Goal: Transaction & Acquisition: Purchase product/service

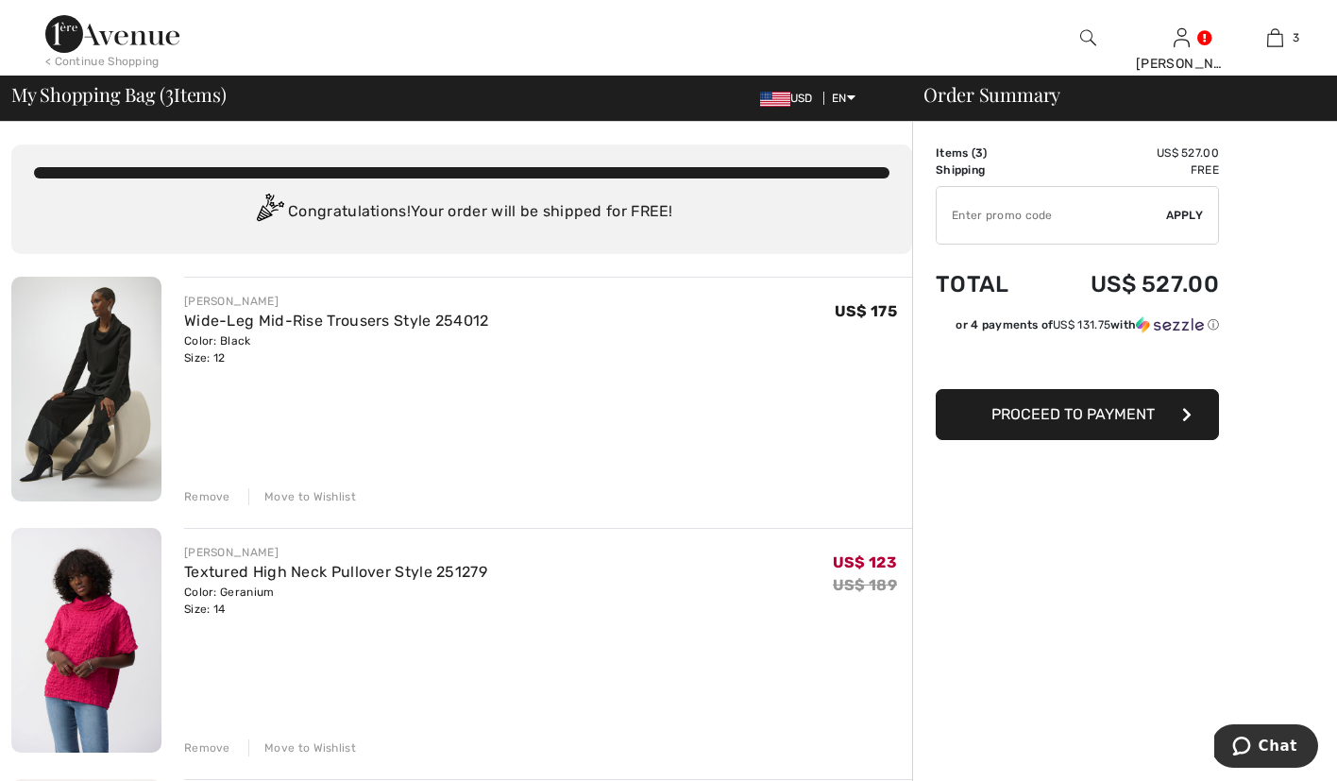
click at [285, 493] on div "Move to Wishlist" at bounding box center [302, 496] width 108 height 17
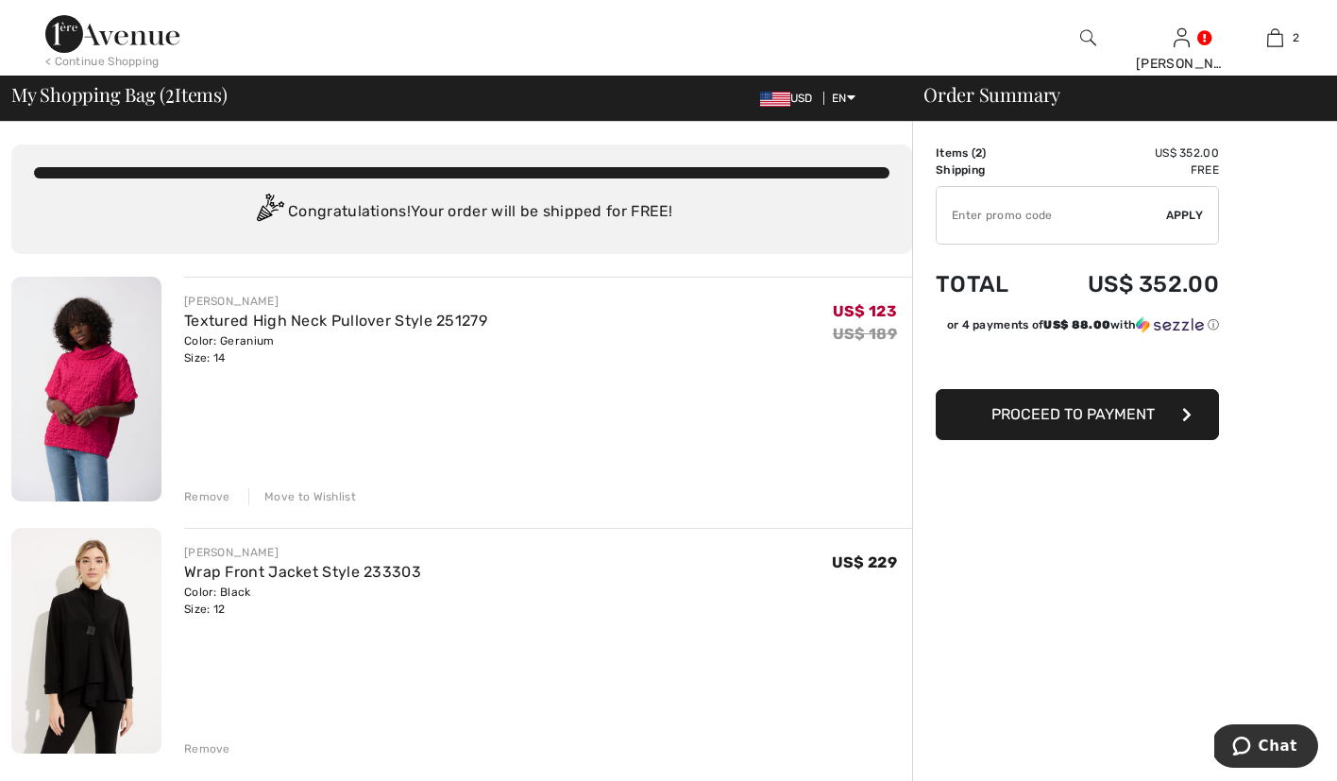
click at [305, 496] on div "Move to Wishlist" at bounding box center [302, 496] width 108 height 17
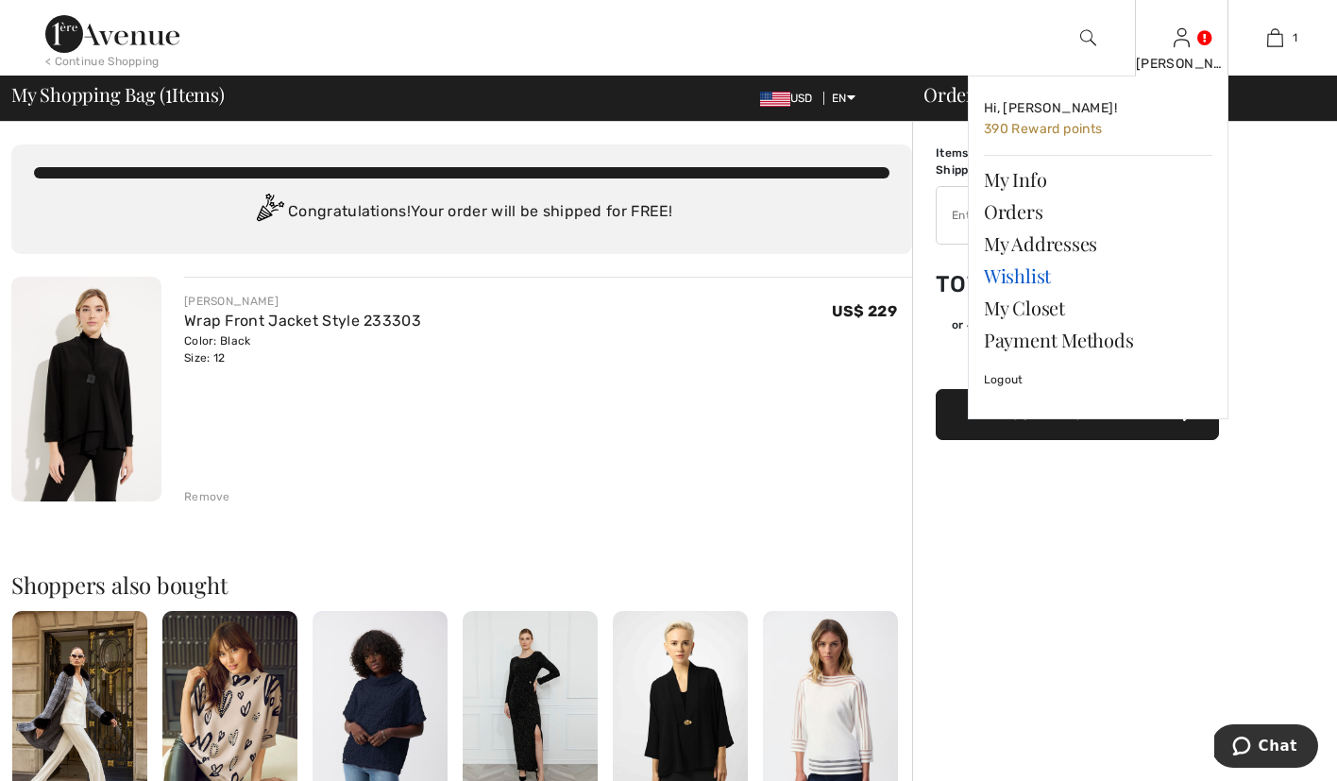
click at [1030, 276] on link "Wishlist" at bounding box center [1098, 276] width 228 height 32
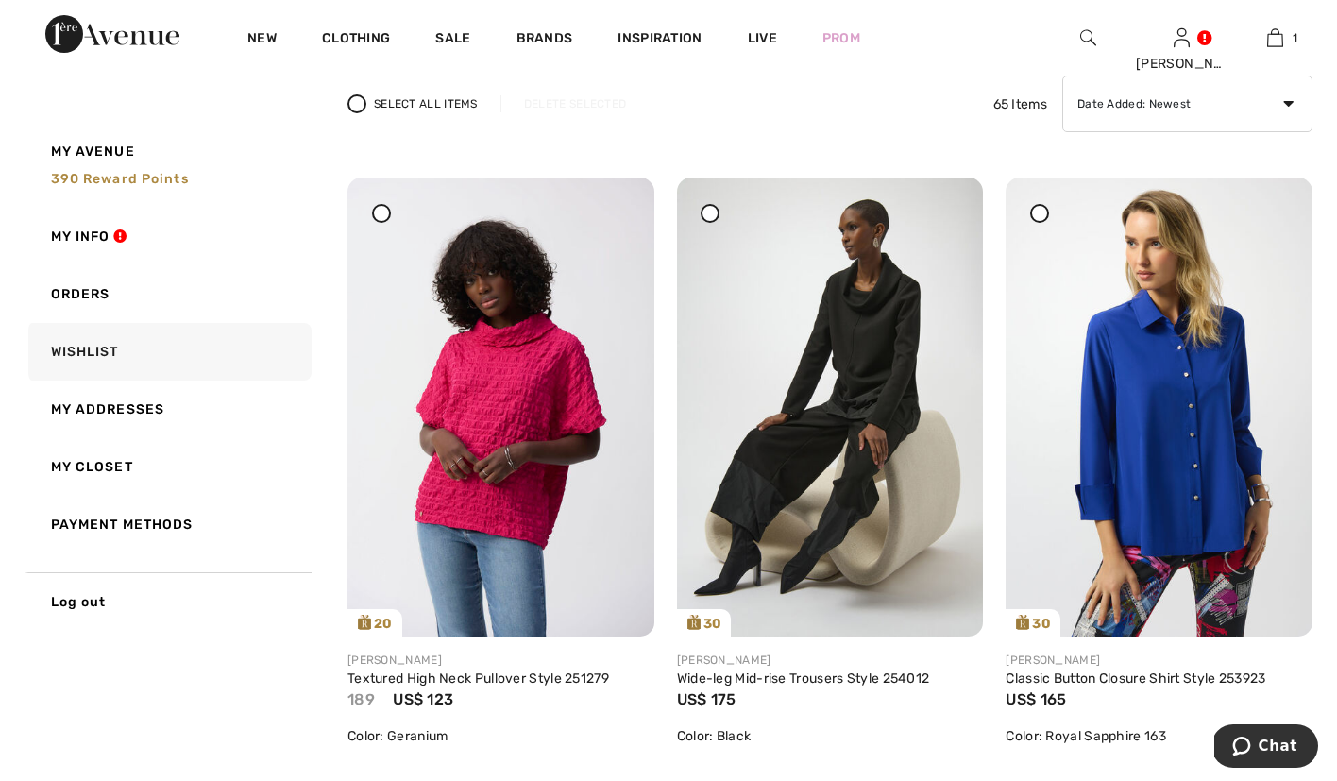
scroll to position [159, 0]
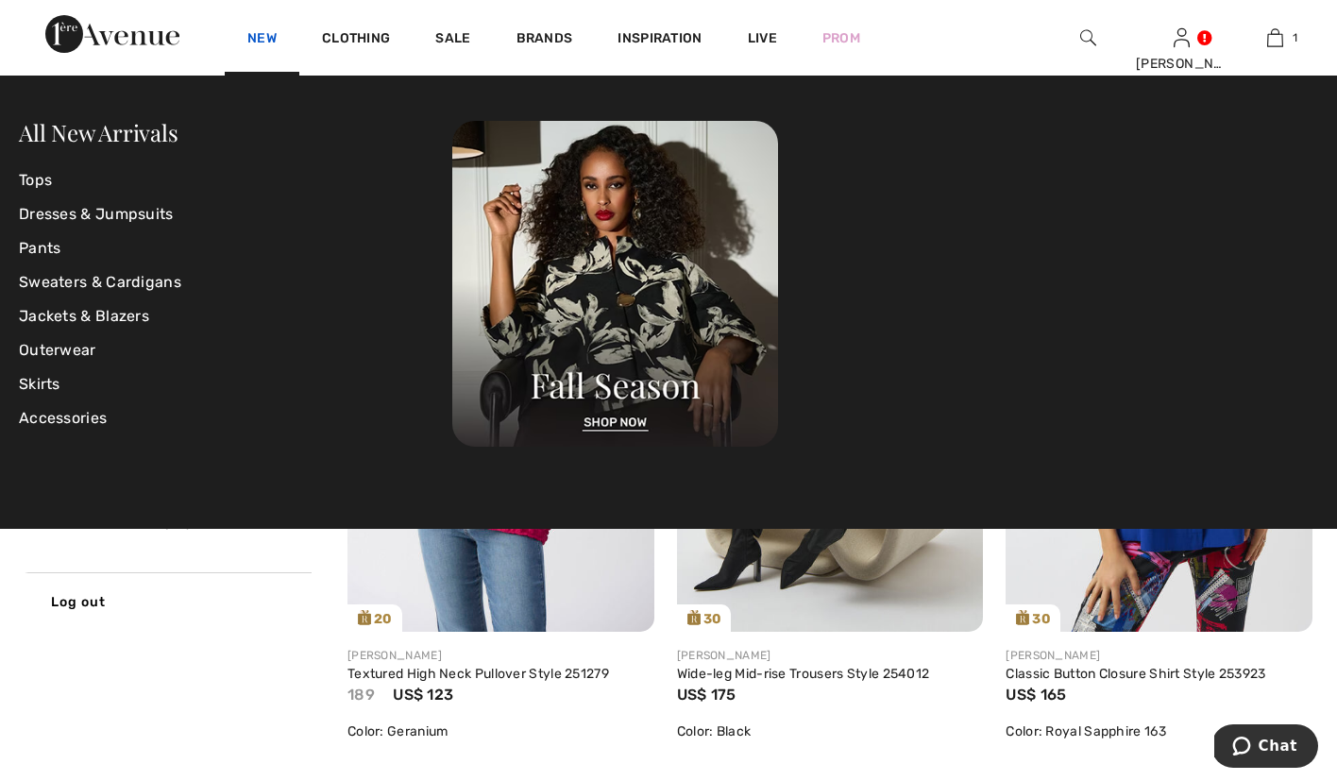
click at [264, 37] on link "New" at bounding box center [261, 40] width 29 height 20
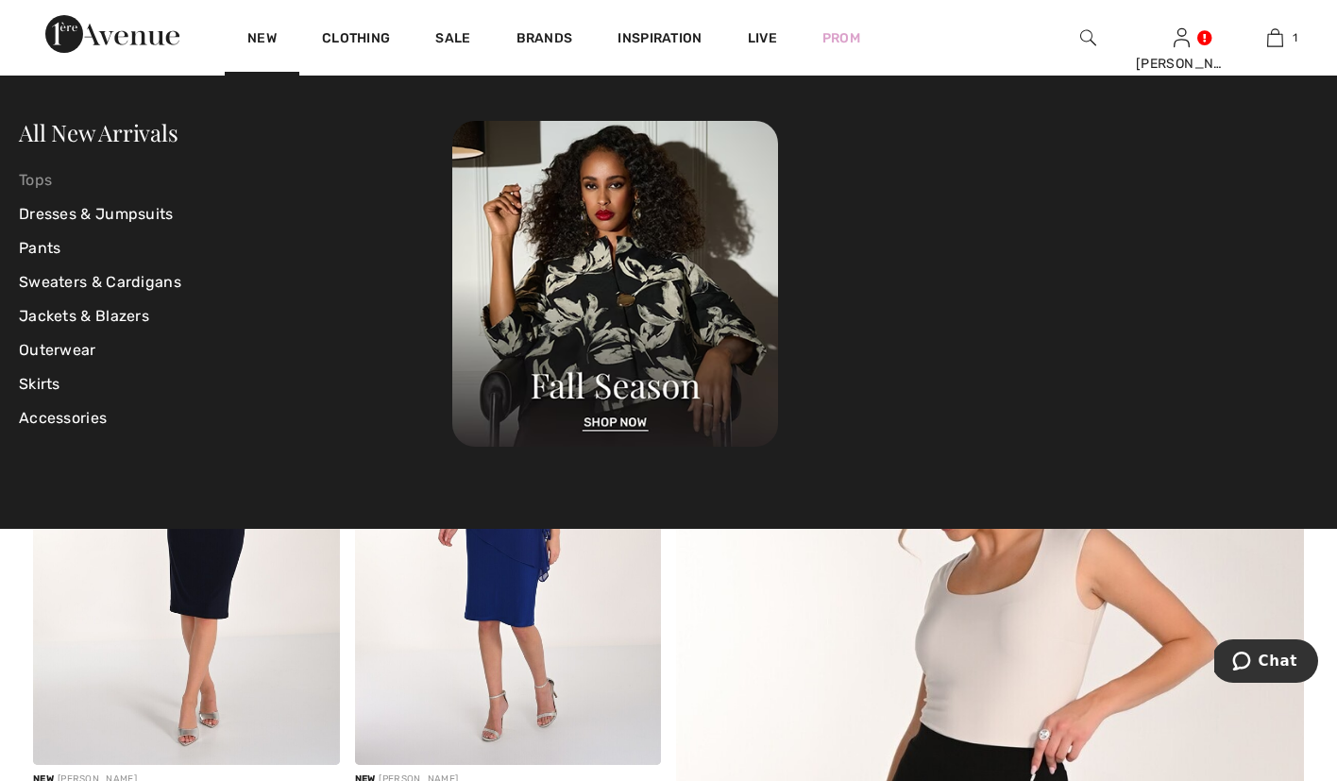
click at [57, 183] on link "Tops" at bounding box center [235, 180] width 433 height 34
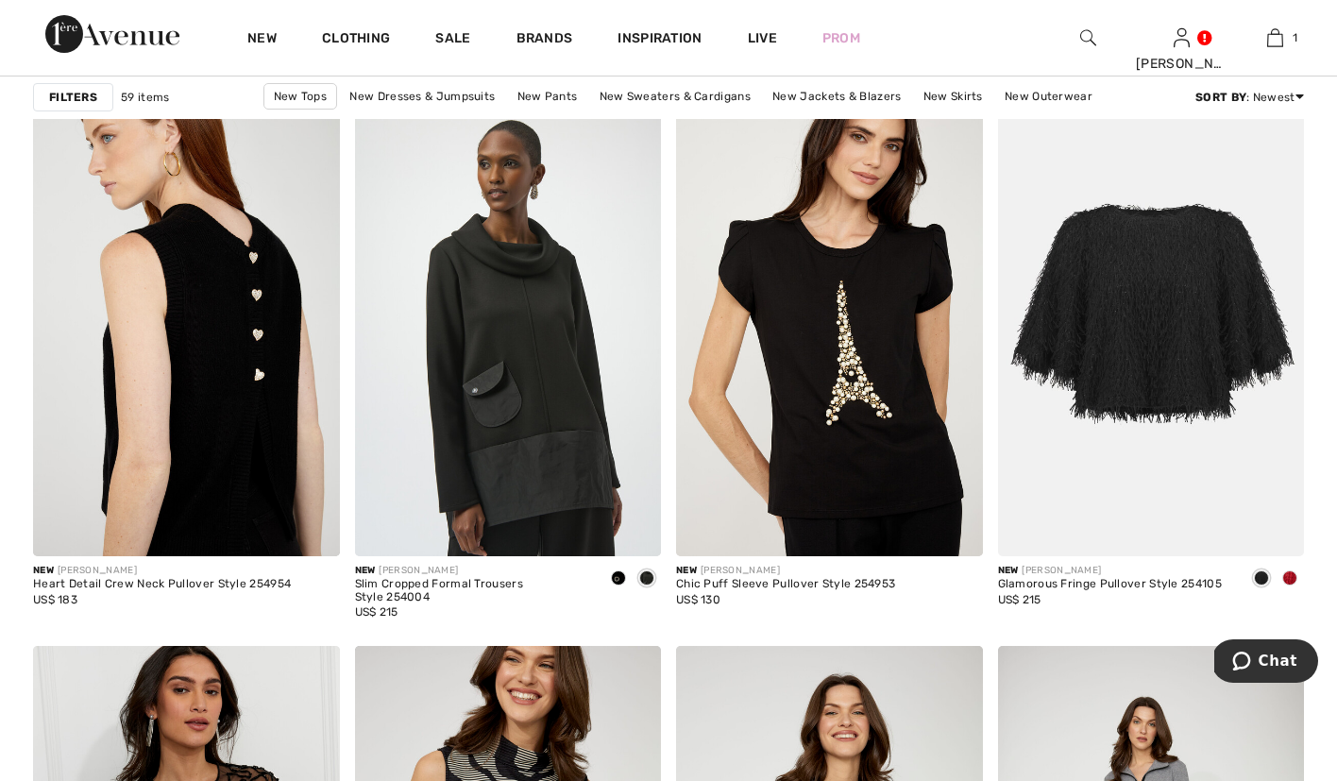
scroll to position [2609, 0]
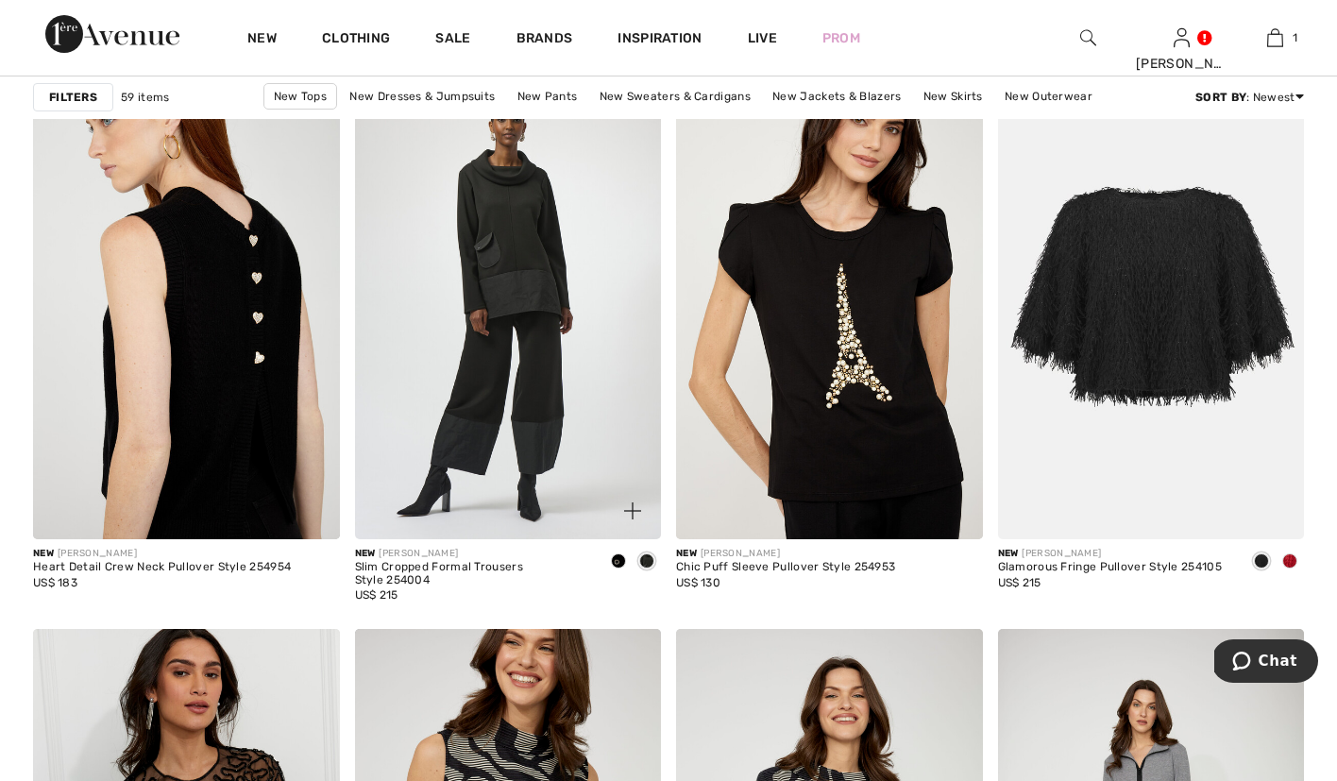
click at [543, 393] on img at bounding box center [508, 309] width 307 height 460
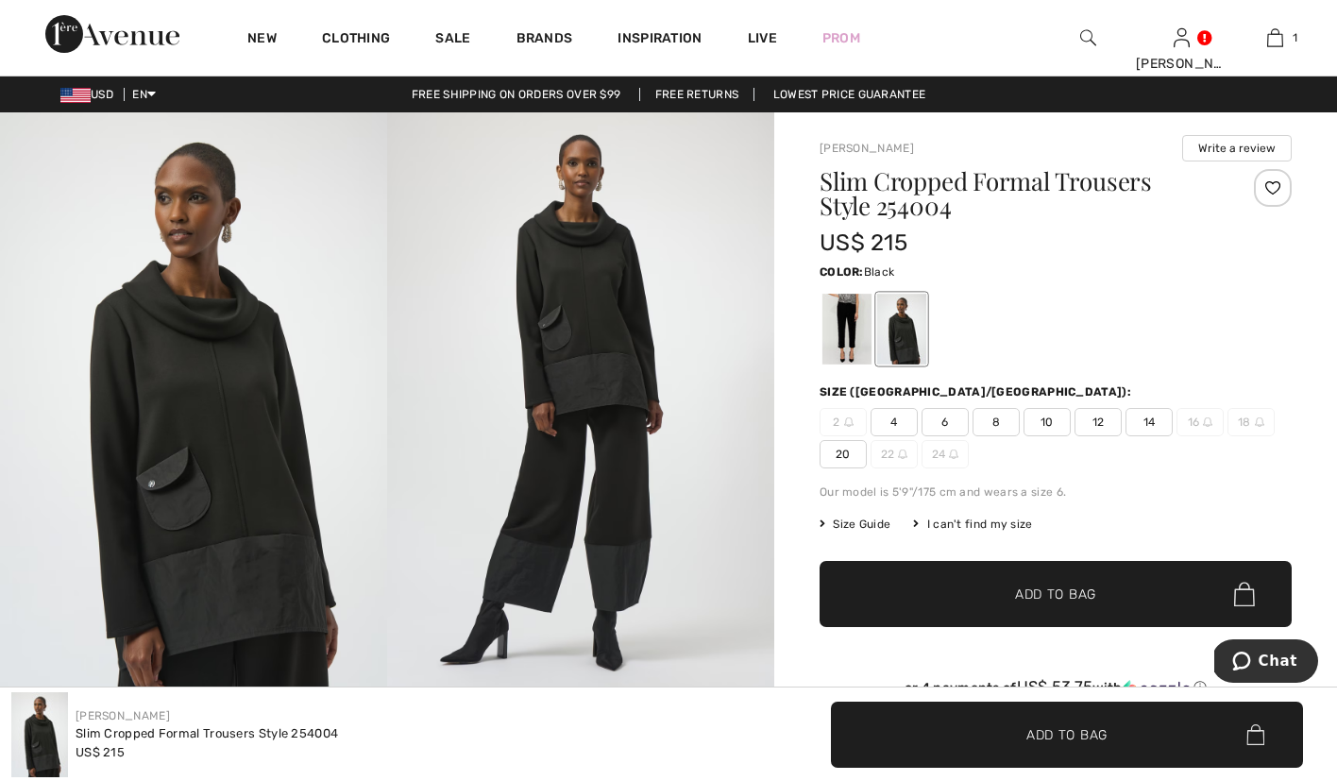
click at [845, 332] on div at bounding box center [846, 329] width 49 height 71
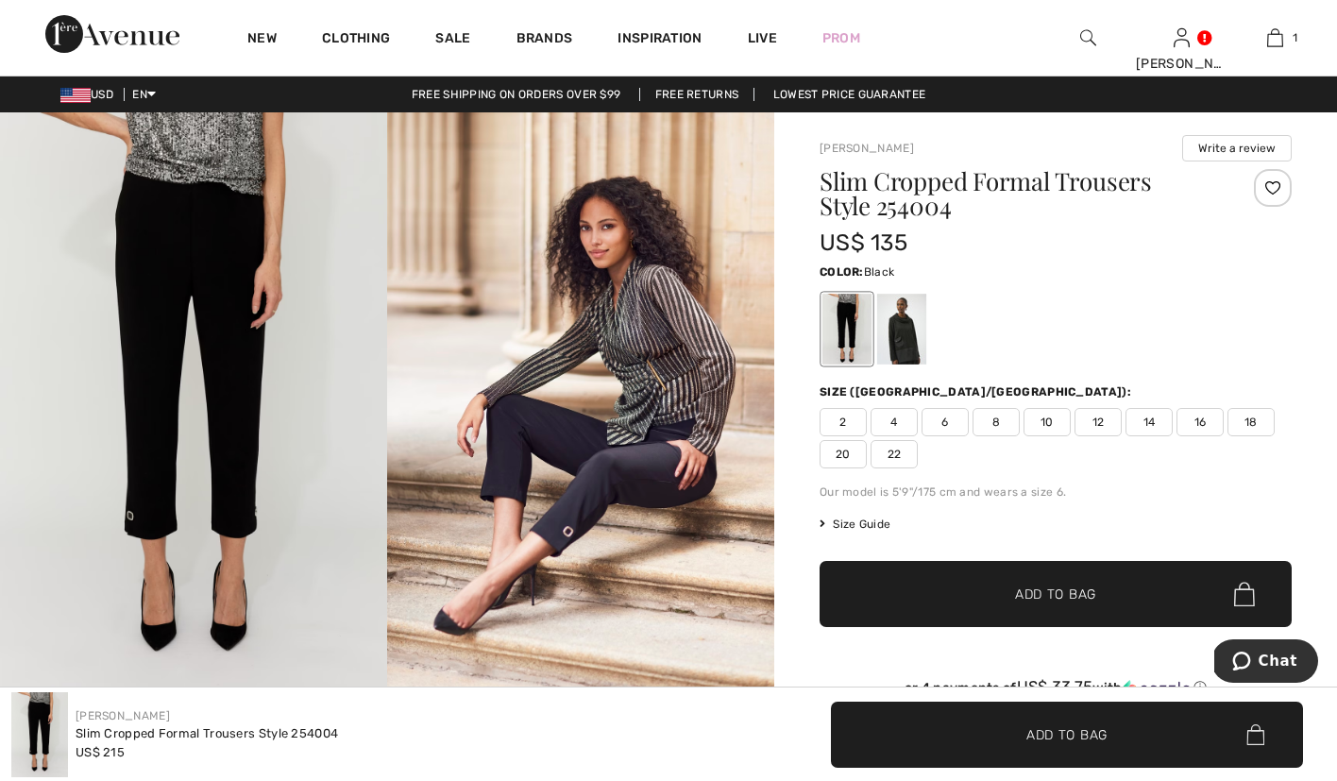
click at [889, 344] on div at bounding box center [901, 329] width 49 height 71
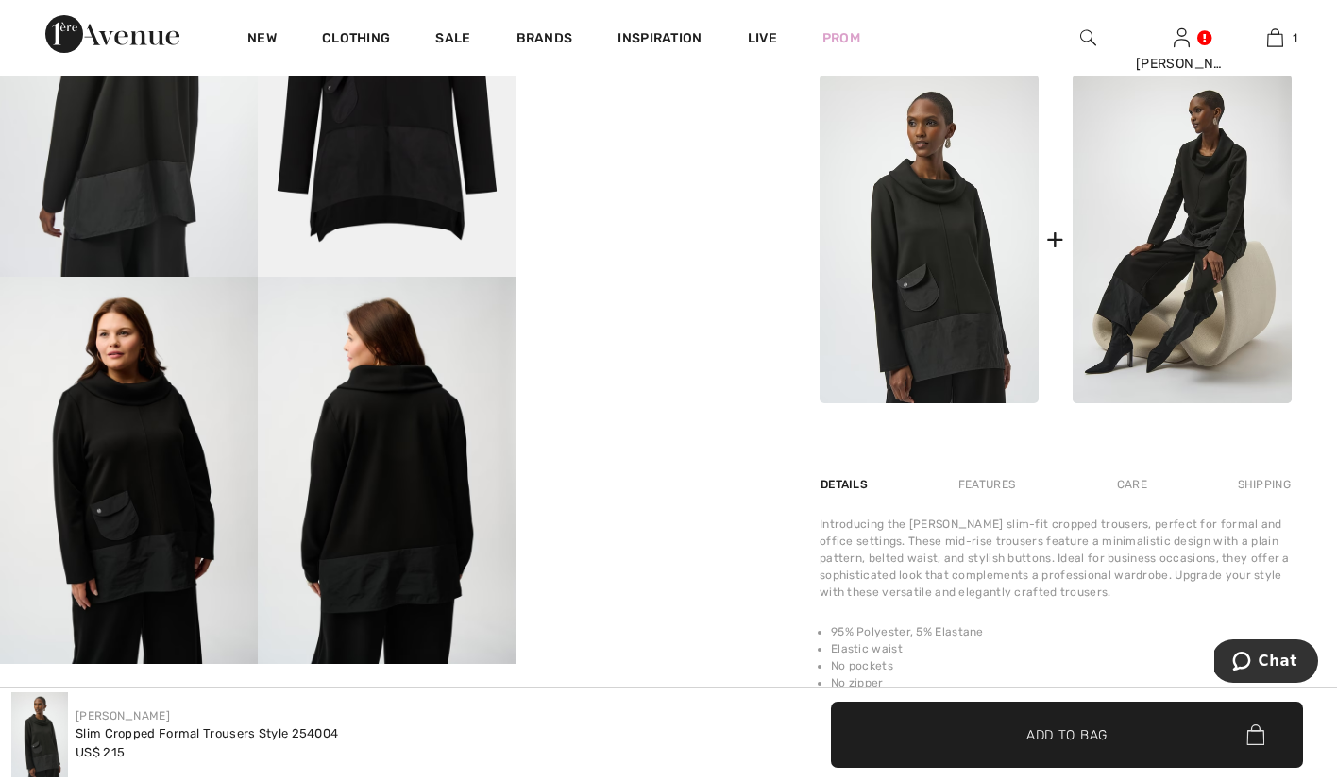
scroll to position [728, 0]
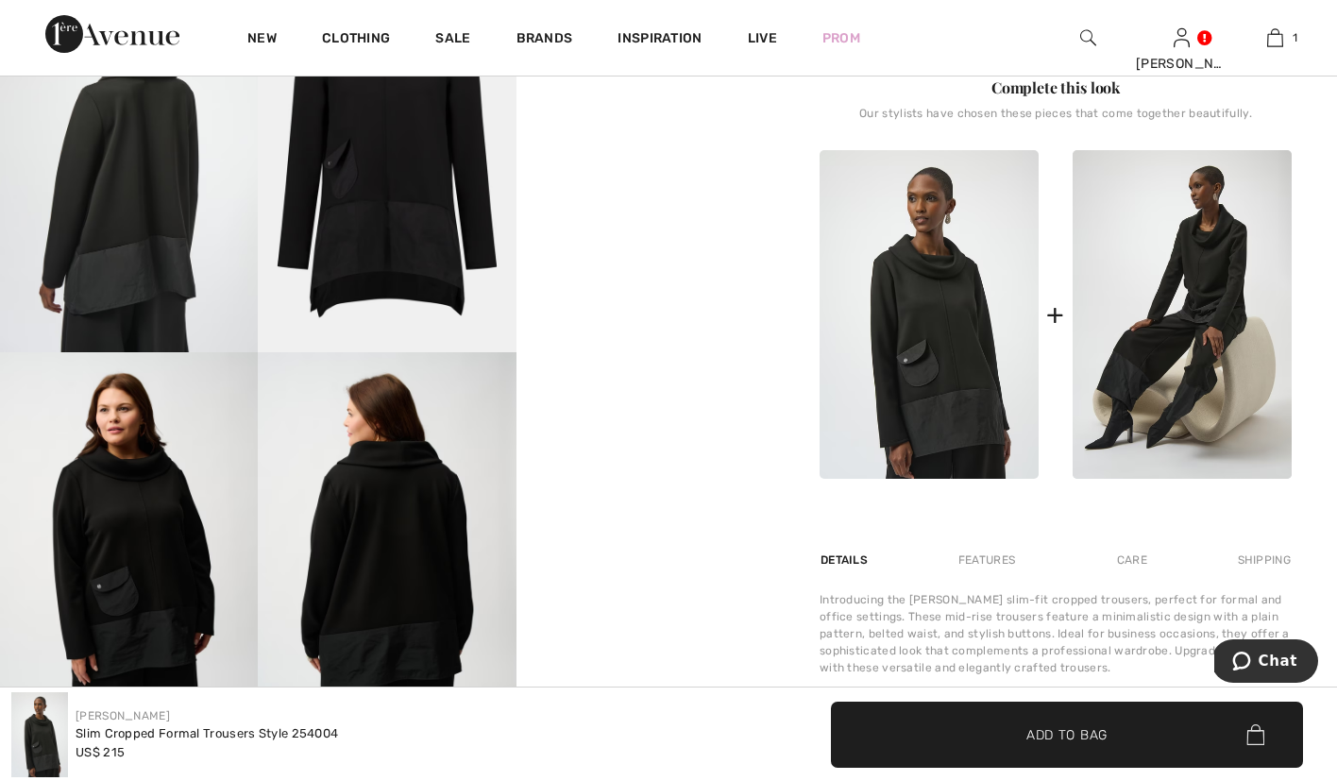
click at [946, 330] on img at bounding box center [929, 314] width 219 height 329
click at [1309, 363] on div "Joseph Ribkoff Write a review Slim Cropped Formal Trousers Style 254004 US$ 215…" at bounding box center [1055, 241] width 563 height 1714
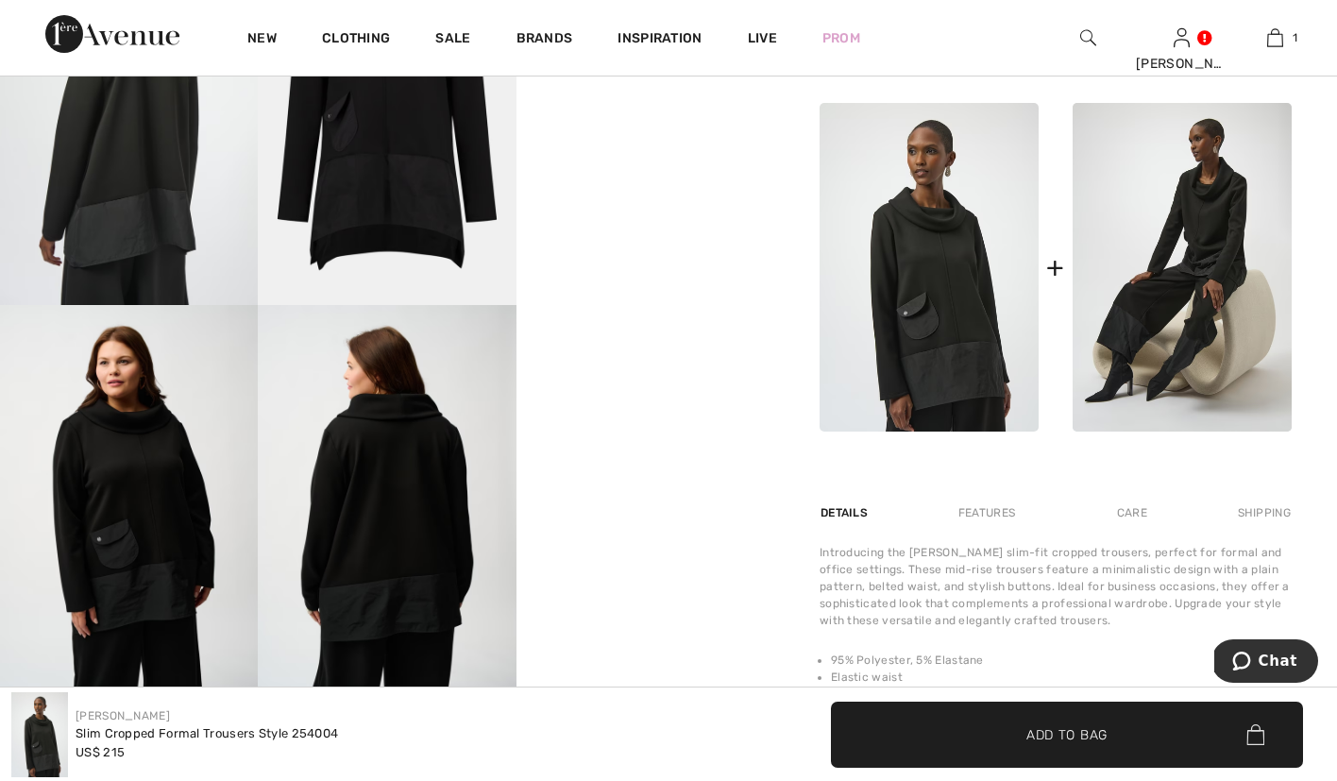
scroll to position [762, 0]
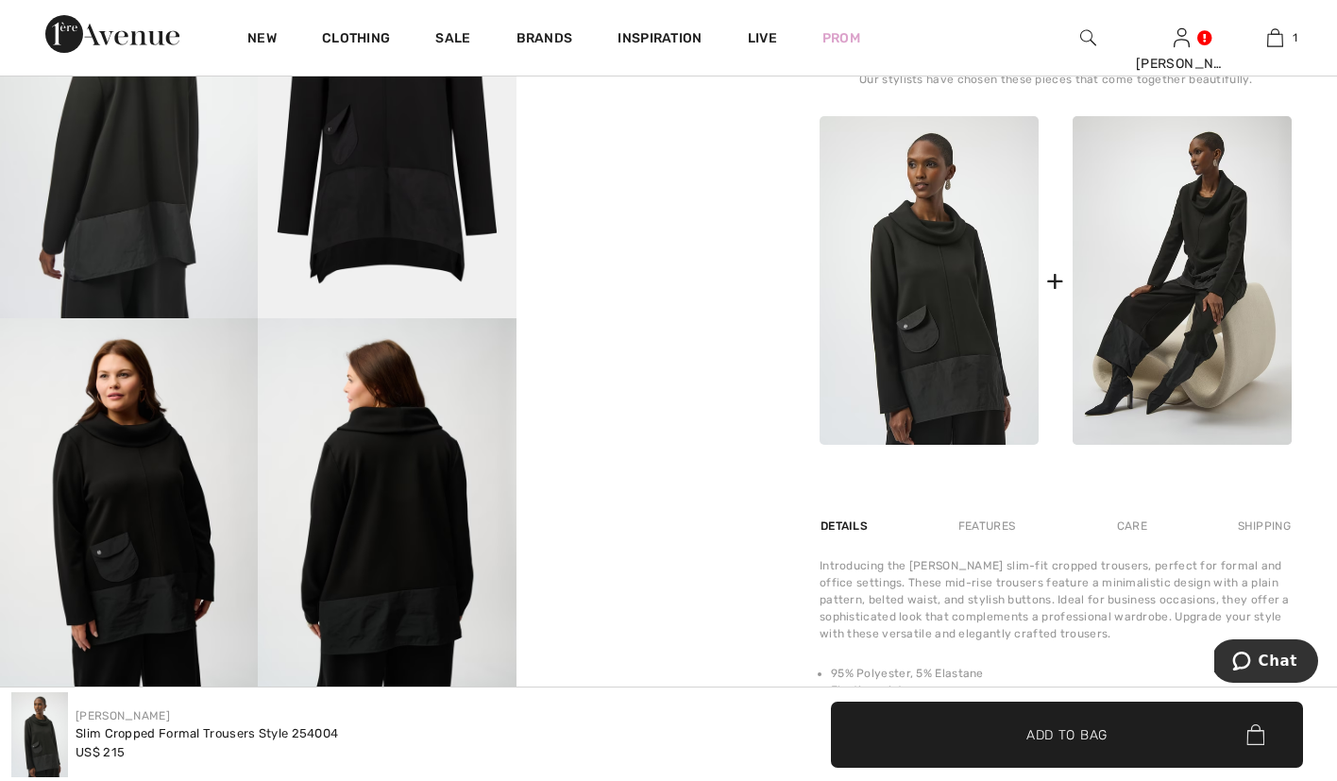
click at [954, 305] on img at bounding box center [929, 280] width 219 height 329
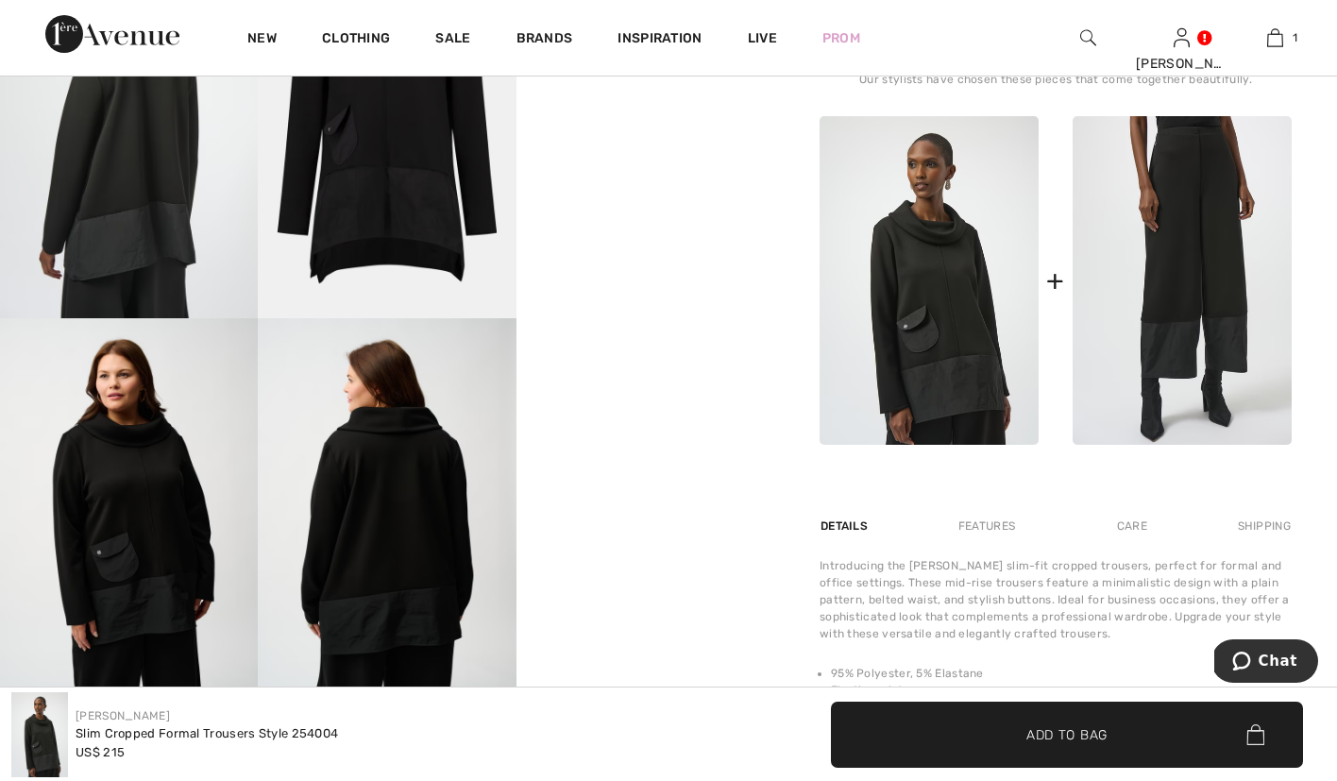
click at [1198, 319] on img at bounding box center [1182, 280] width 219 height 329
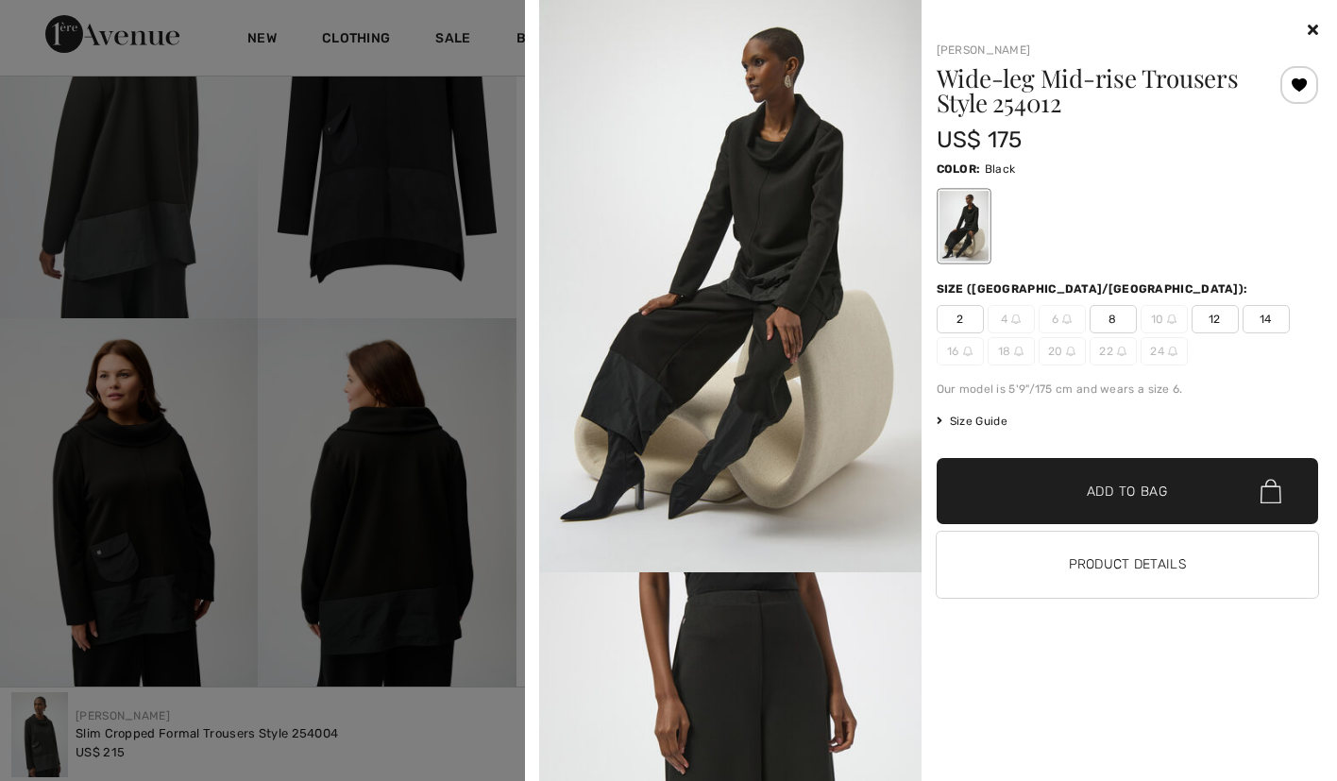
click at [1310, 25] on icon at bounding box center [1313, 29] width 10 height 15
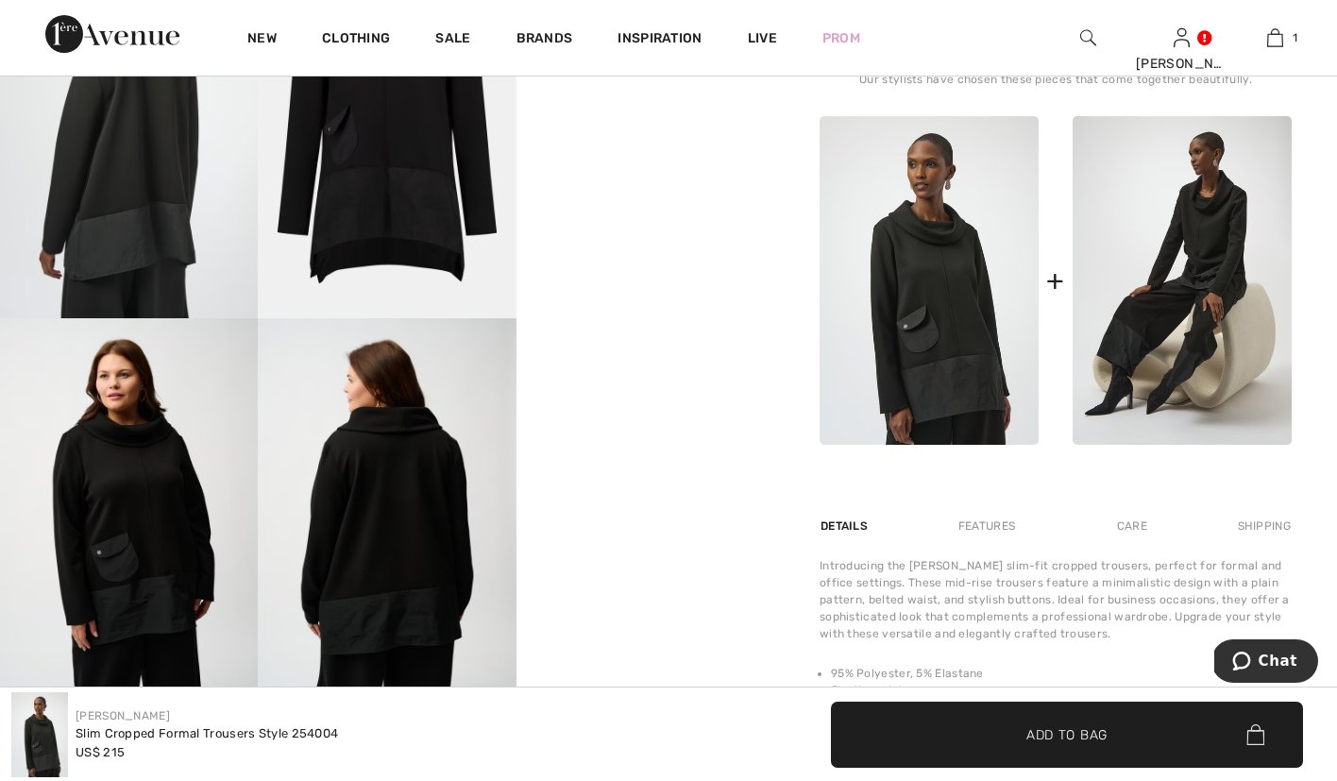
click at [958, 323] on img at bounding box center [929, 280] width 219 height 329
click at [968, 296] on img at bounding box center [929, 280] width 219 height 329
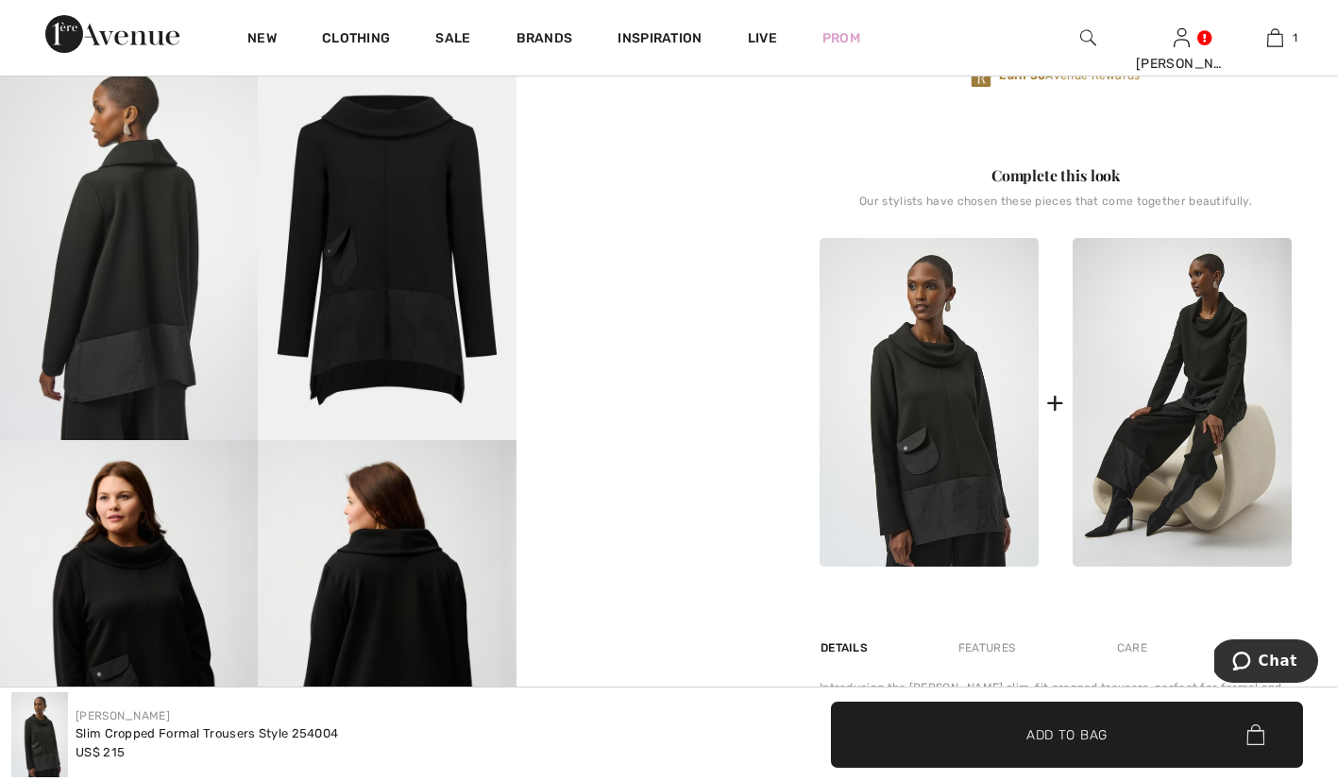
scroll to position [652, 0]
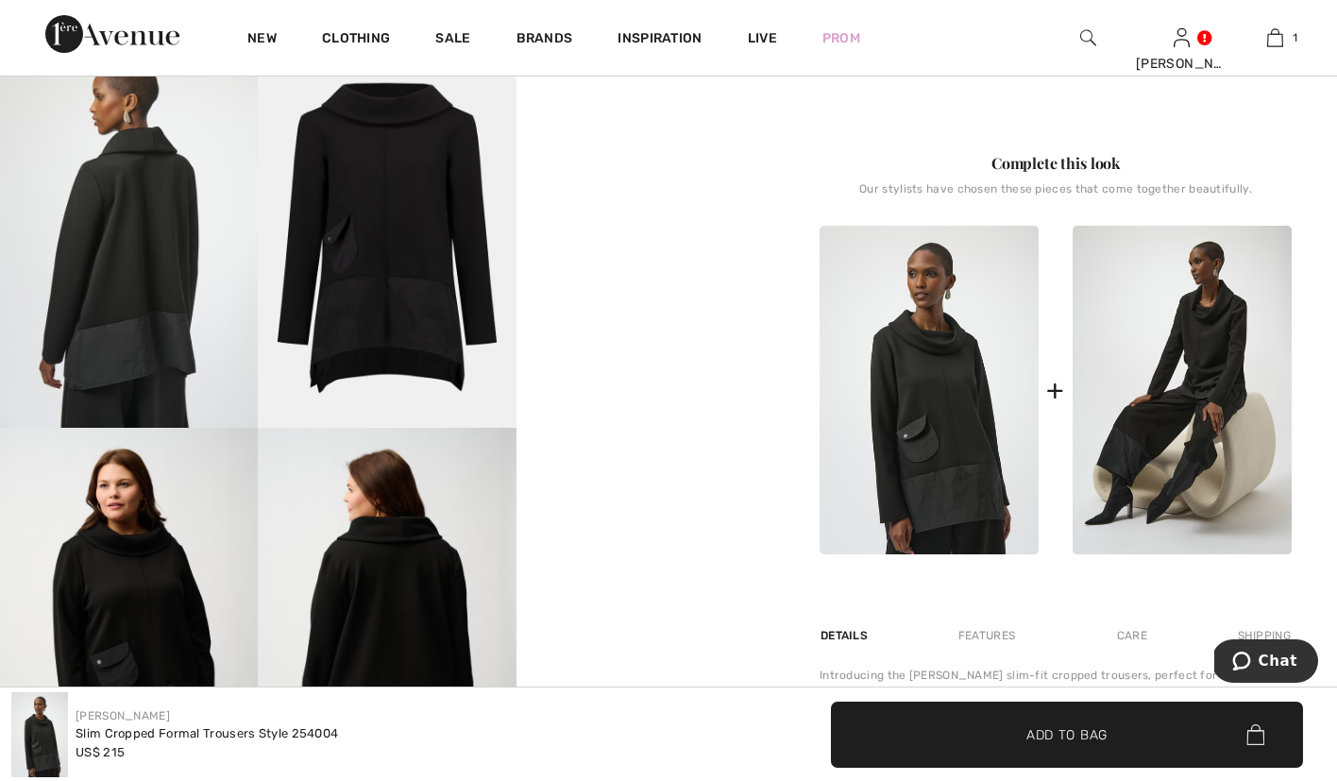
click at [399, 265] on img at bounding box center [387, 234] width 258 height 387
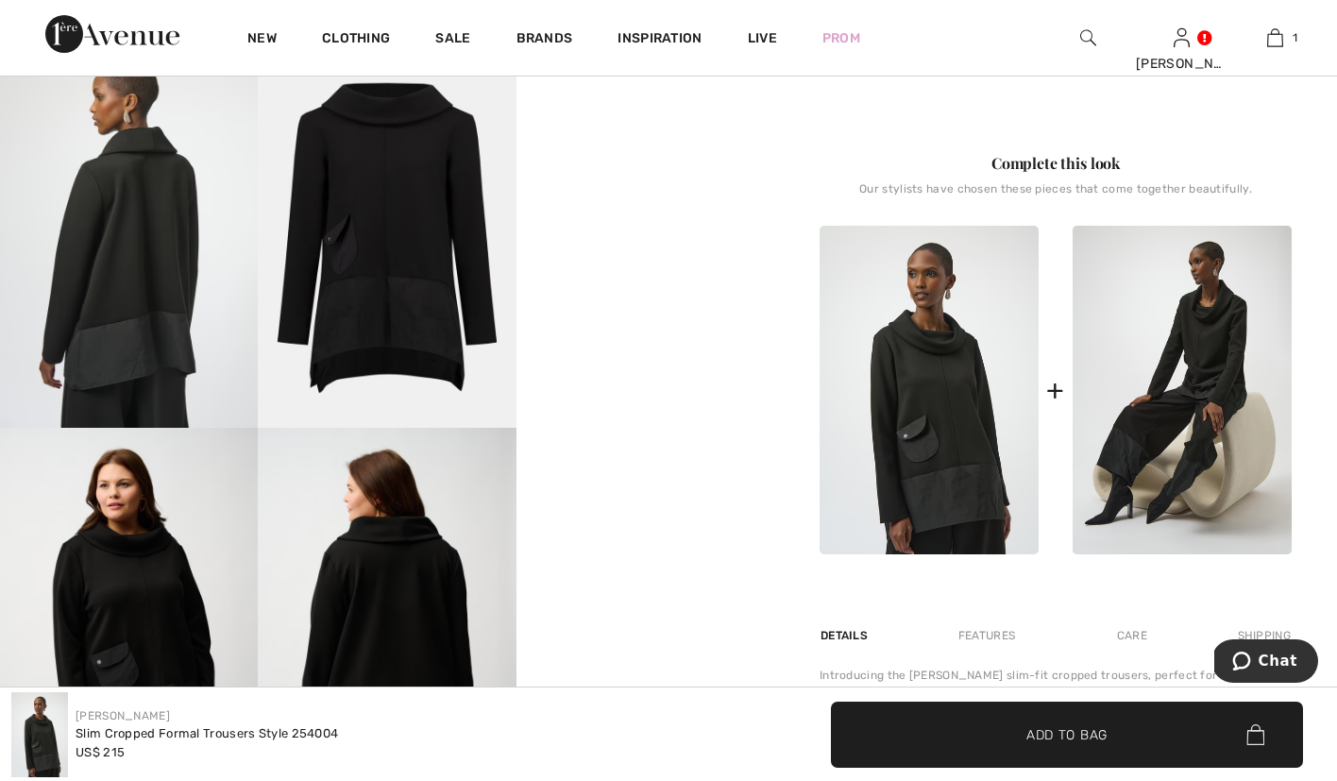
scroll to position [0, 0]
click at [1310, 374] on div "Joseph Ribkoff Write a review Slim Cropped Formal Trousers Style 254004 US$ 215…" at bounding box center [1055, 317] width 563 height 1714
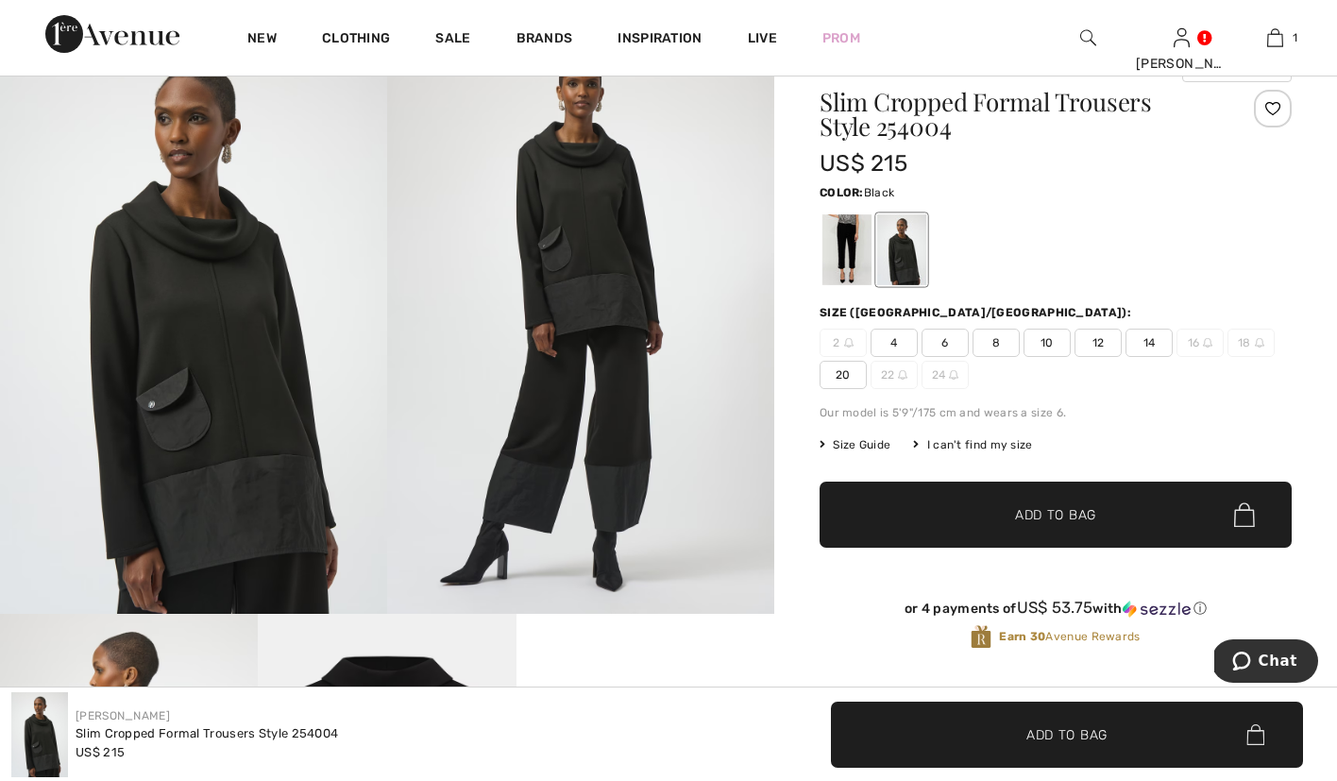
scroll to position [22, 0]
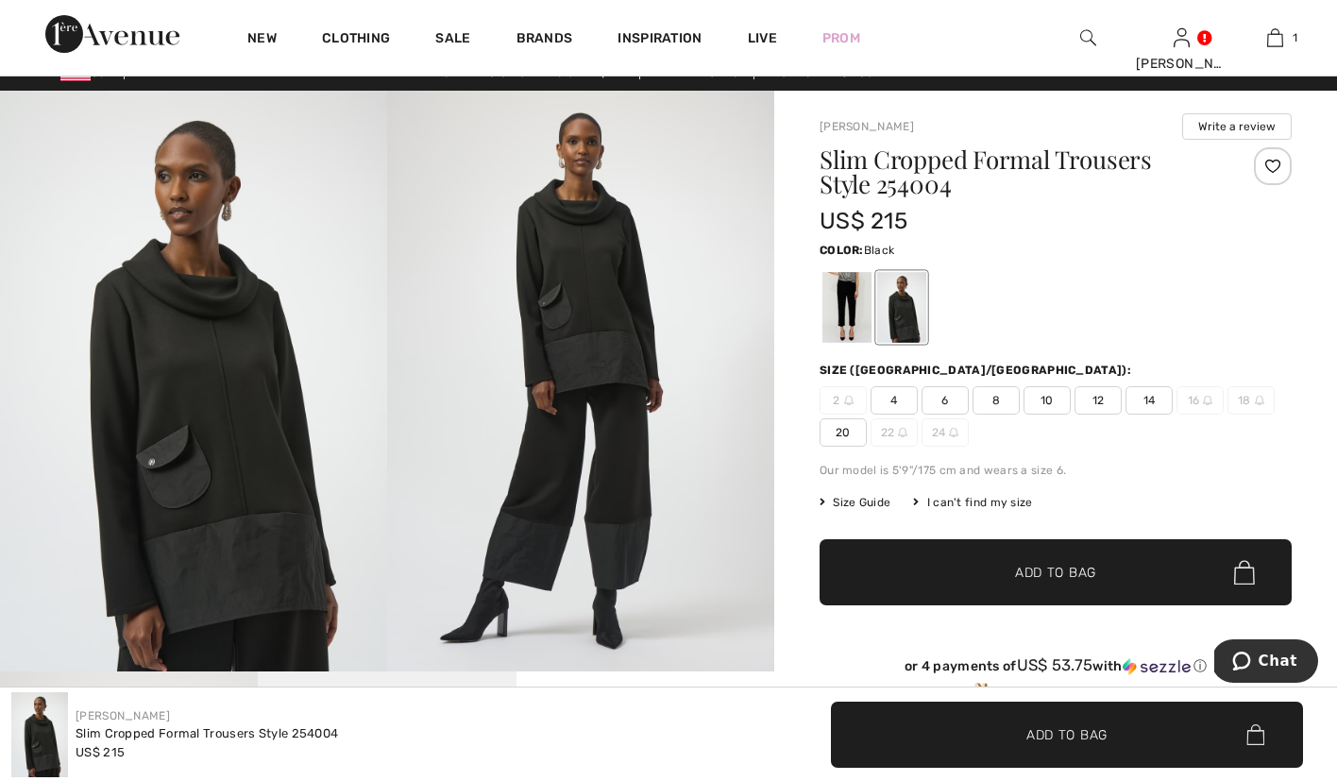
click at [840, 320] on div at bounding box center [846, 307] width 49 height 71
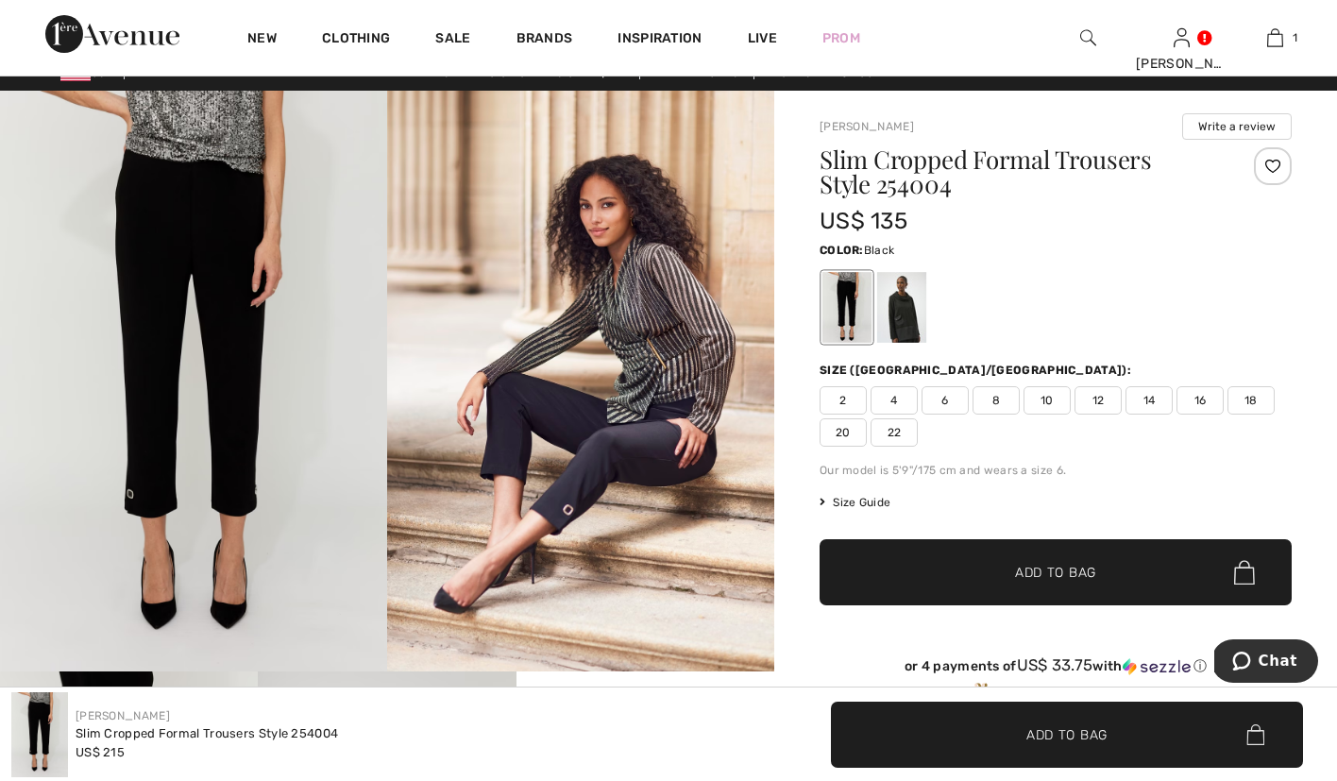
click at [894, 320] on div at bounding box center [901, 307] width 49 height 71
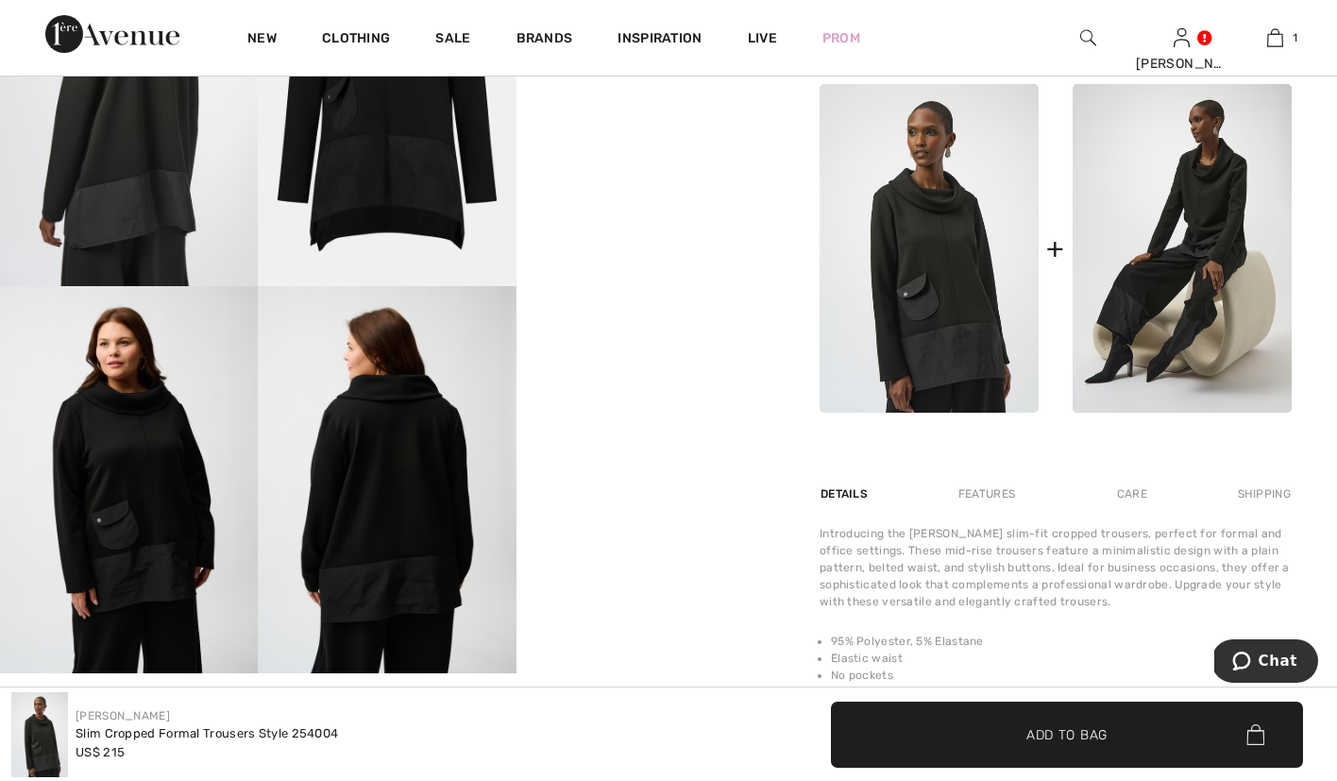
scroll to position [786, 0]
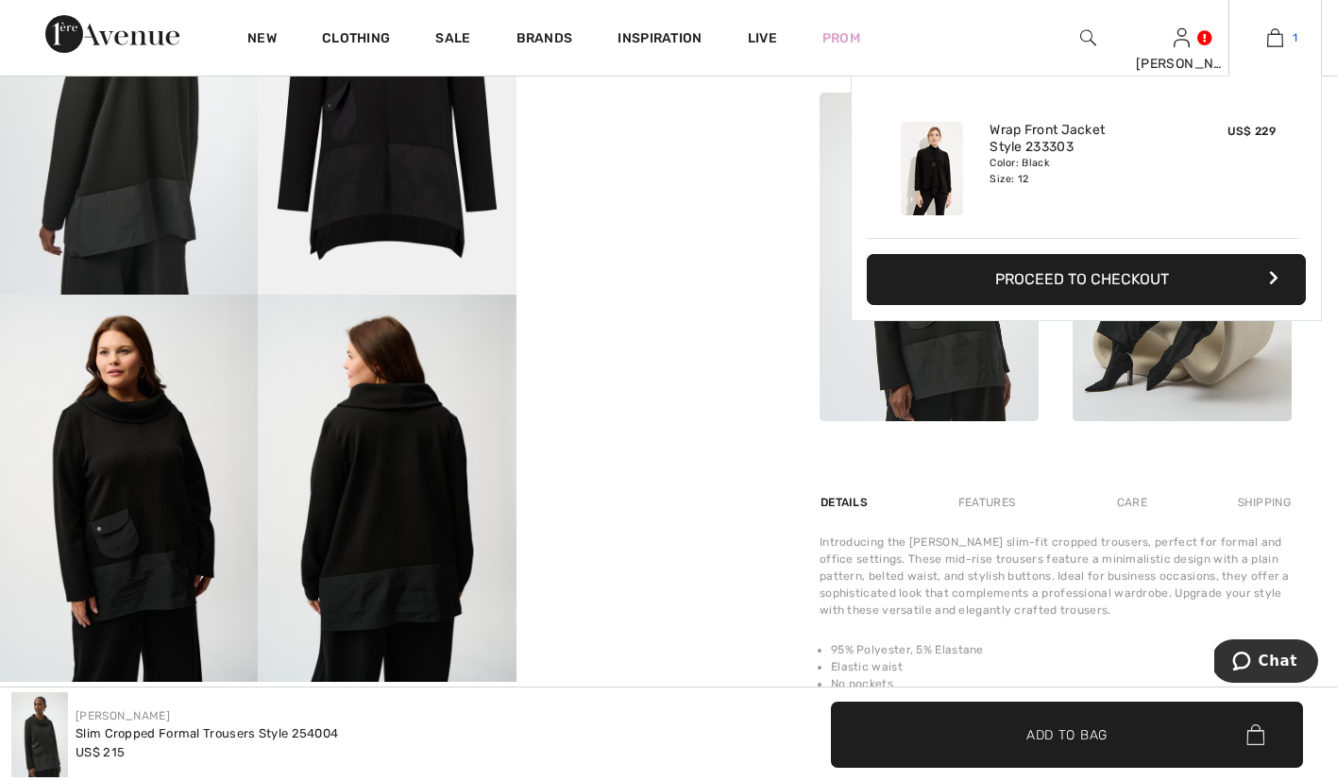
click at [1284, 38] on link "1" at bounding box center [1275, 37] width 92 height 23
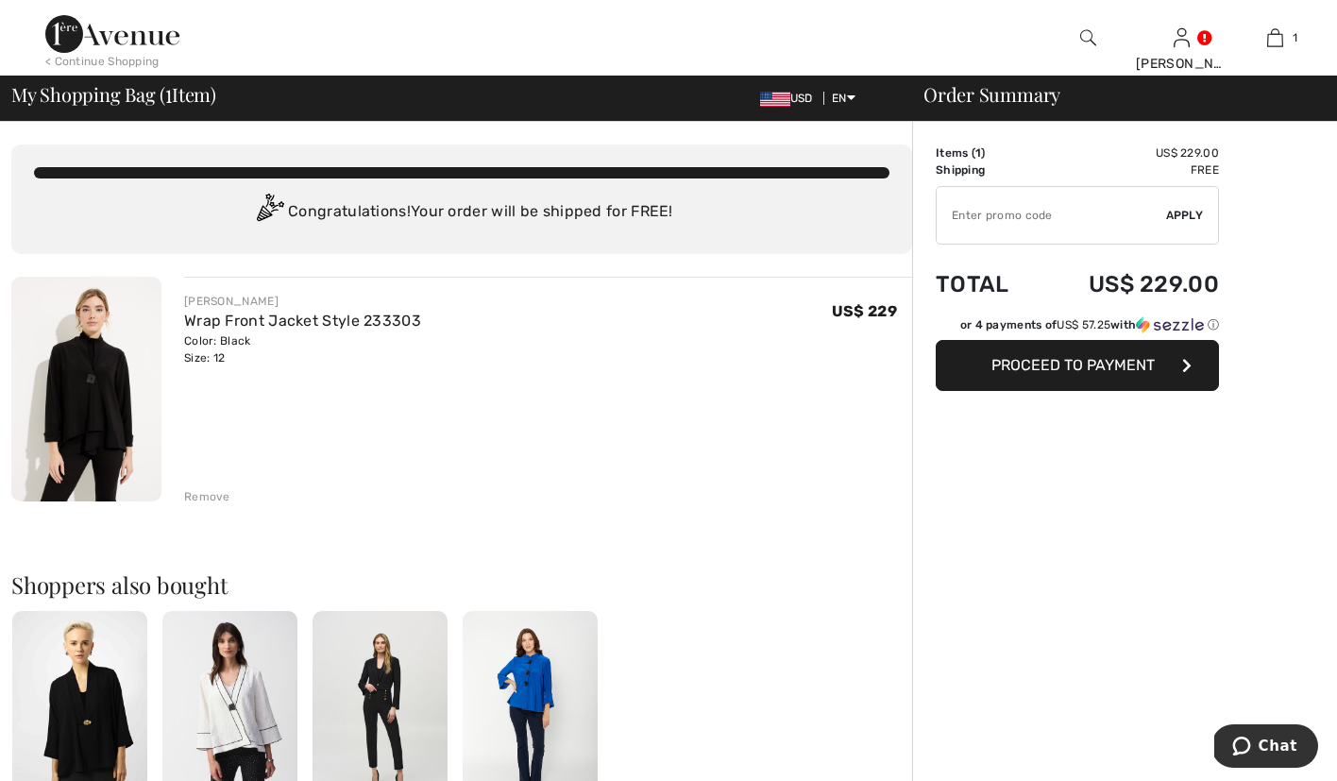
click at [116, 36] on img at bounding box center [112, 34] width 134 height 38
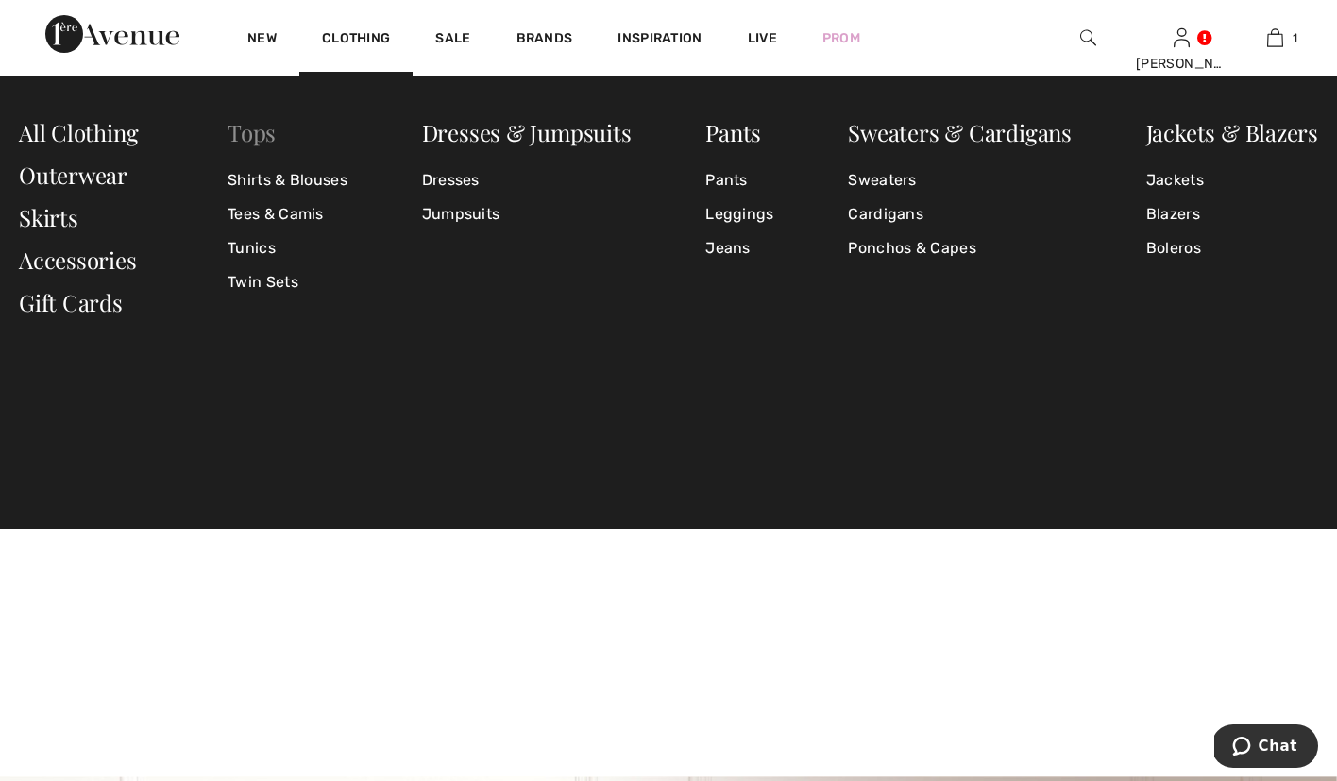
click at [269, 130] on link "Tops" at bounding box center [252, 132] width 48 height 30
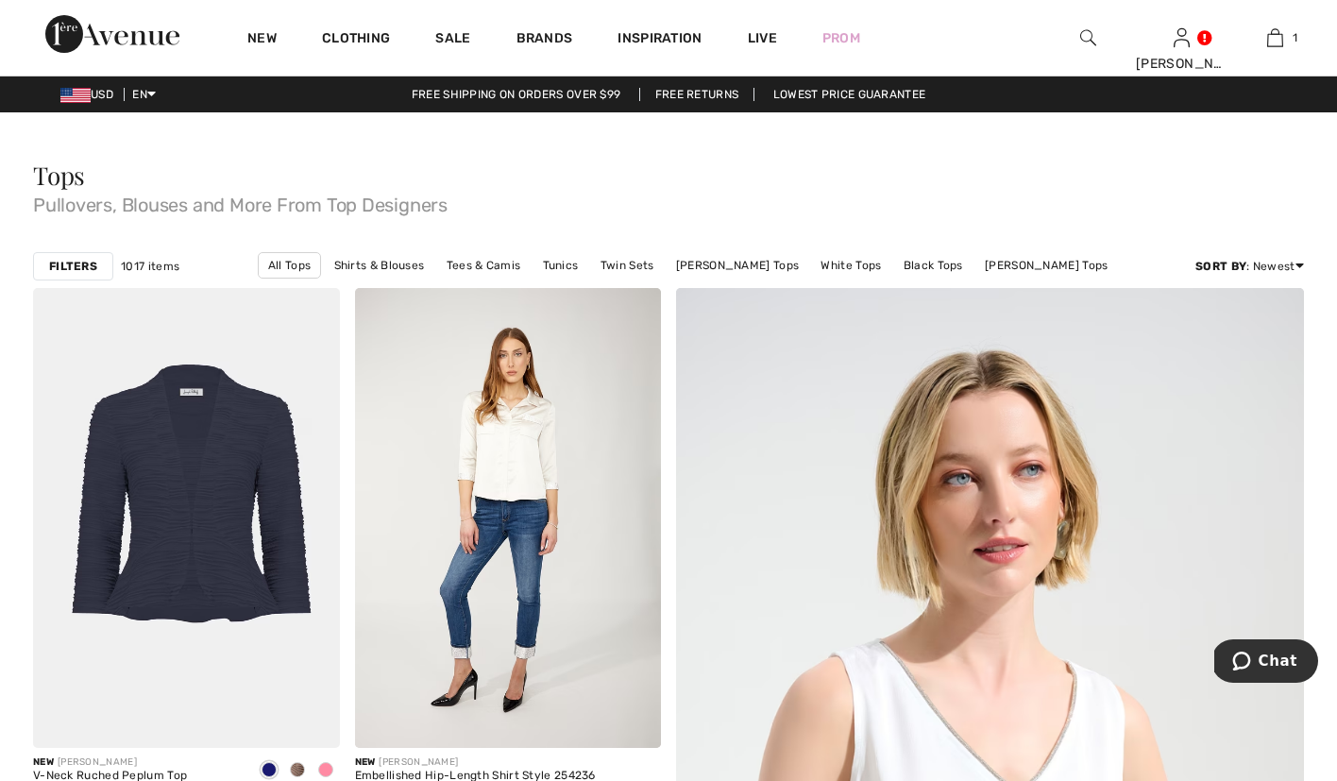
click at [81, 267] on strong "Filters" at bounding box center [73, 266] width 48 height 17
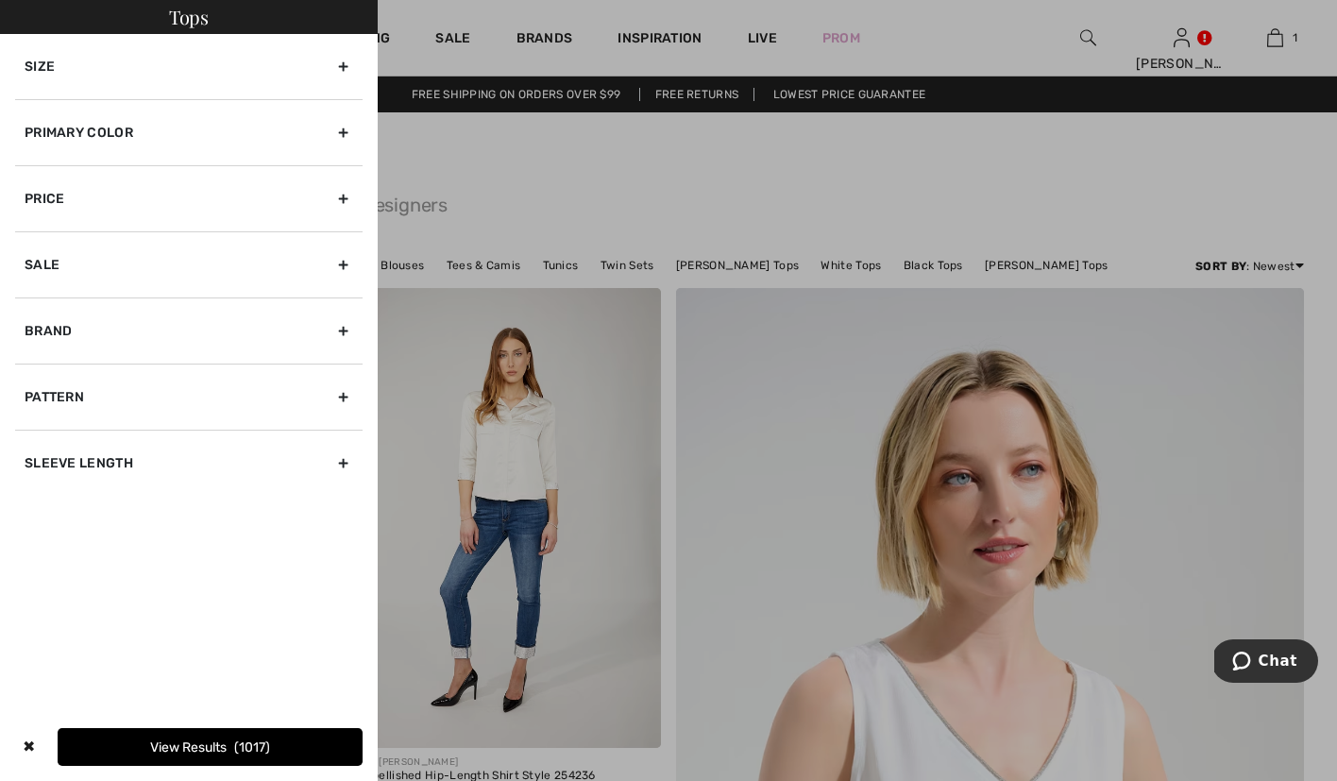
click at [61, 330] on div "Brand" at bounding box center [188, 330] width 347 height 66
click at [59, 366] on label "[PERSON_NAME]" at bounding box center [194, 371] width 338 height 17
click at [39, 366] on input"] "[PERSON_NAME]" at bounding box center [32, 372] width 14 height 14
checkbox input"] "true"
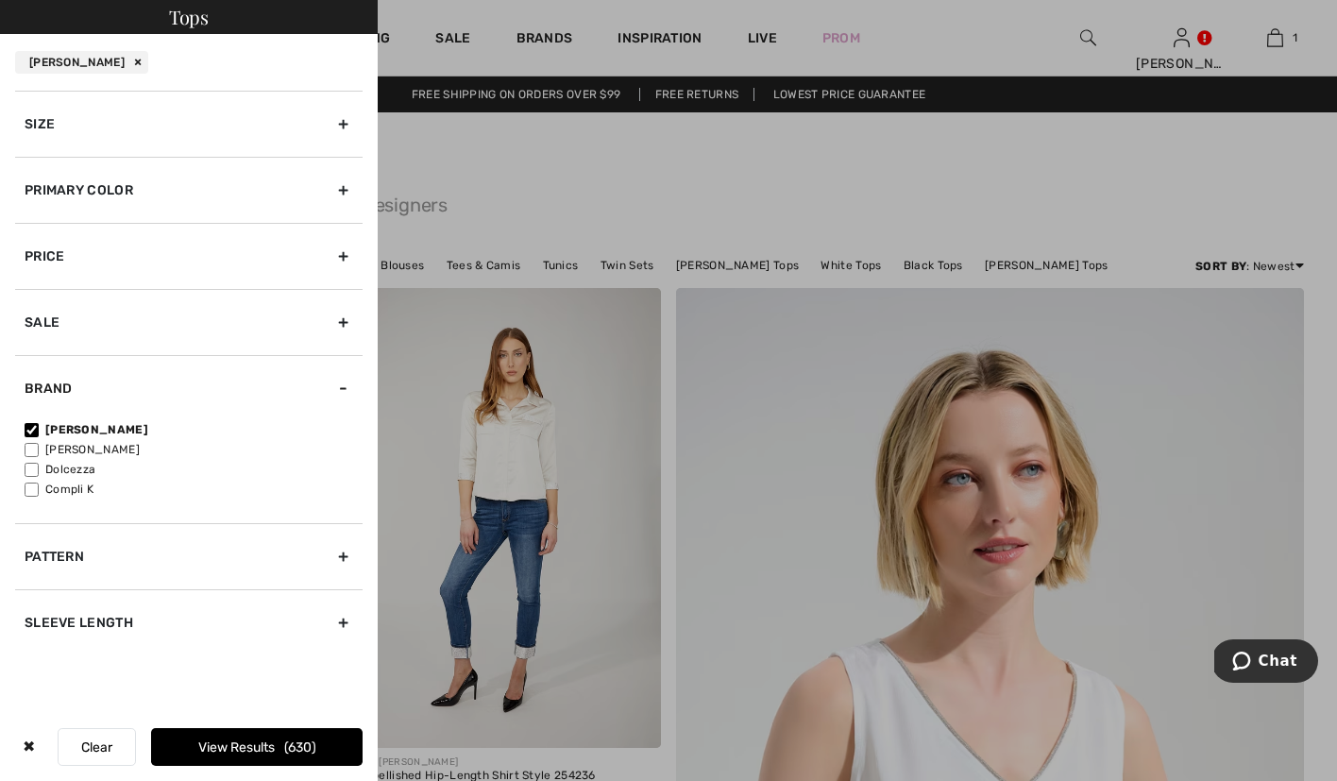
click at [165, 752] on button "View Results 630" at bounding box center [256, 747] width 211 height 38
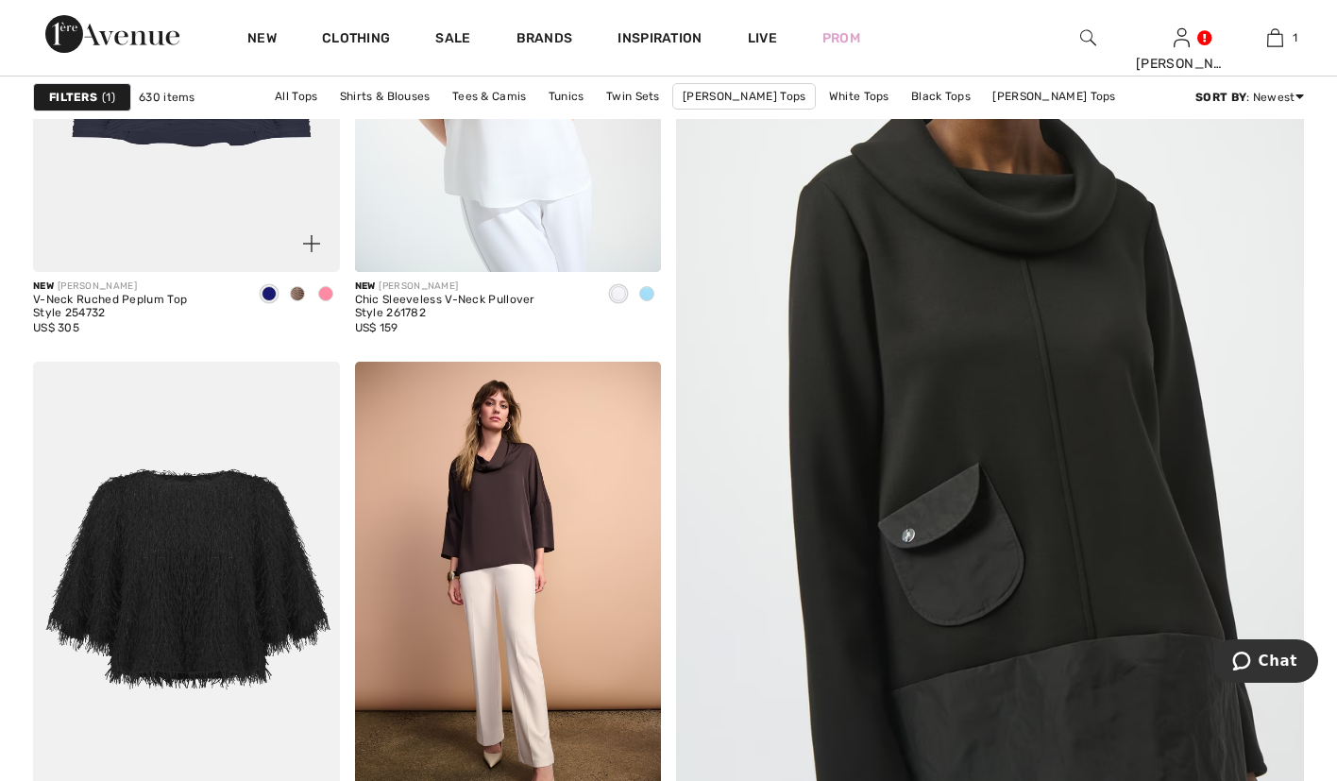
scroll to position [532, 0]
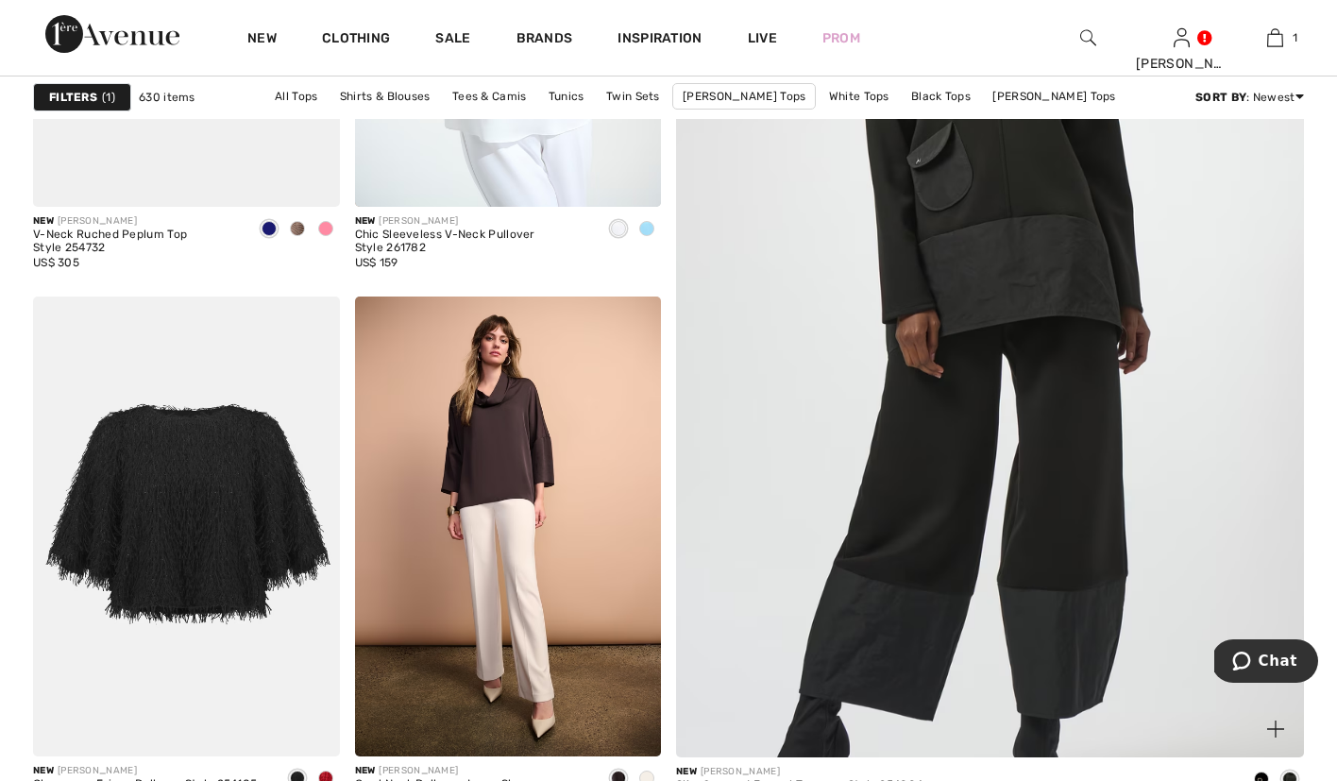
click at [888, 571] on img at bounding box center [990, 312] width 753 height 1130
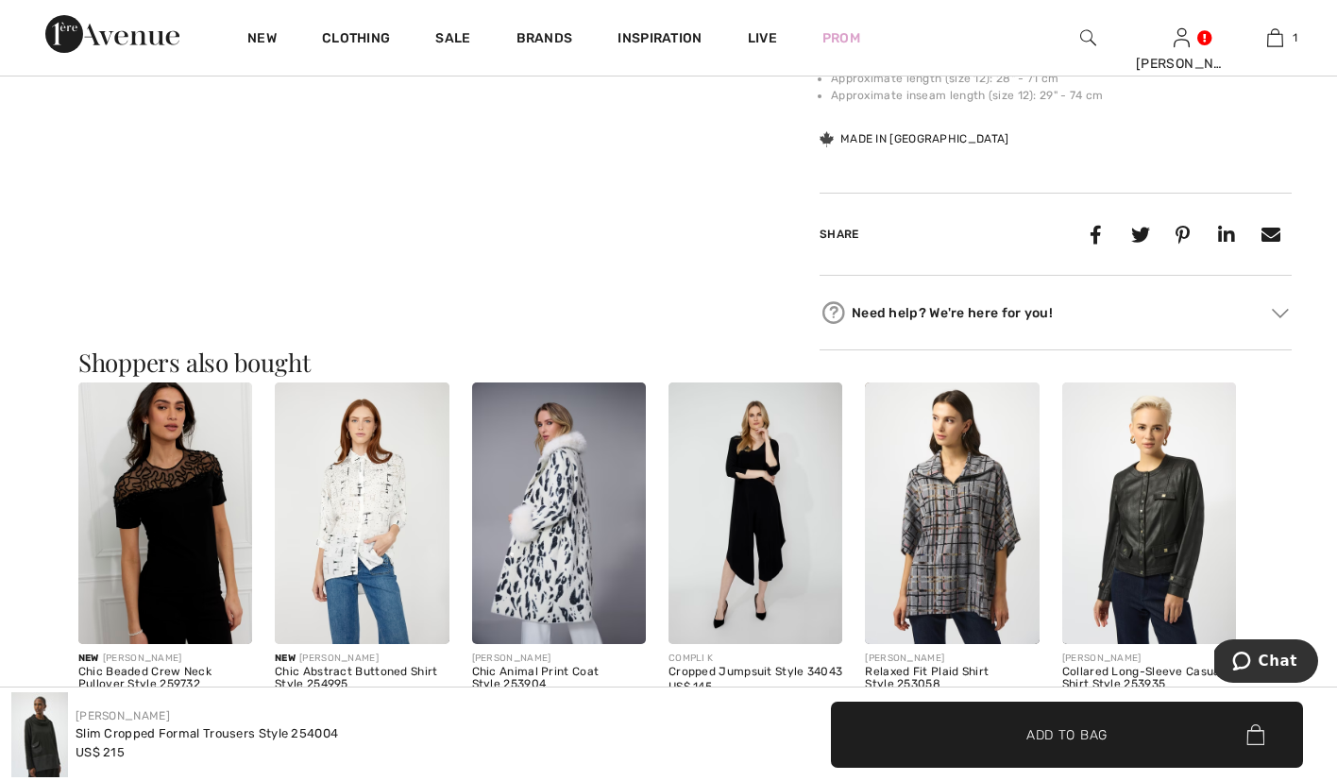
scroll to position [1462, 0]
